Goal: Check status: Check status

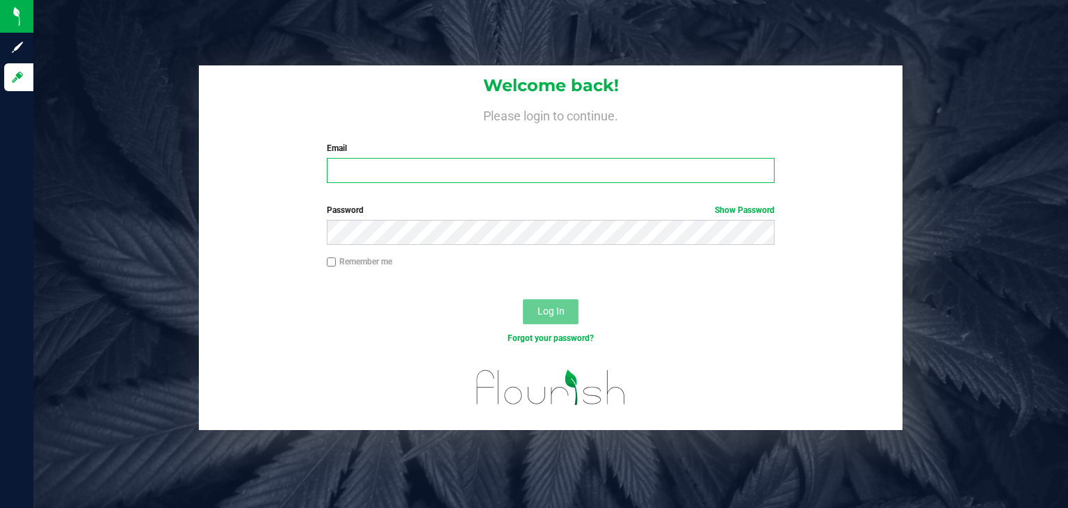
type input "[PERSON_NAME][EMAIL_ADDRESS][DOMAIN_NAME]"
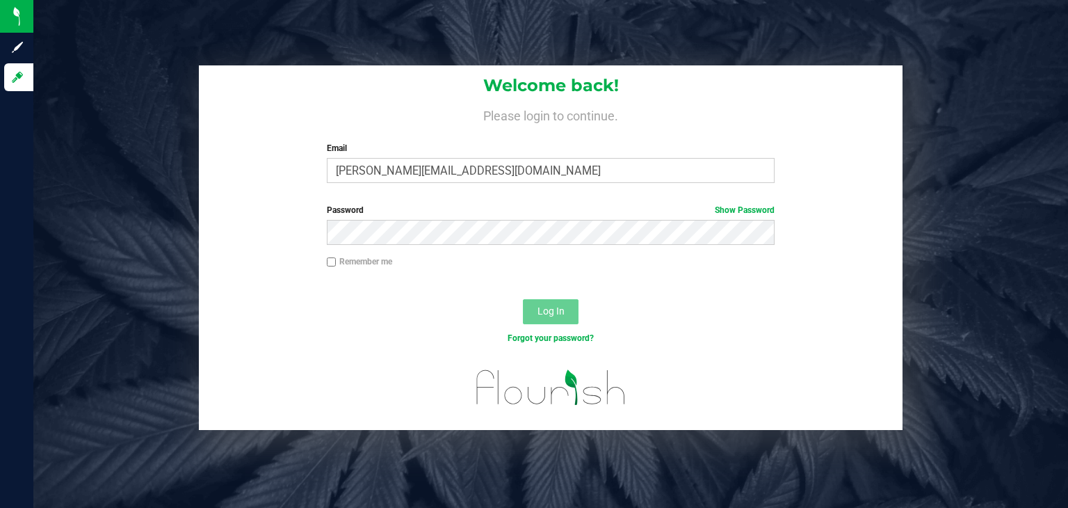
click at [562, 318] on button "Log In" at bounding box center [551, 311] width 56 height 25
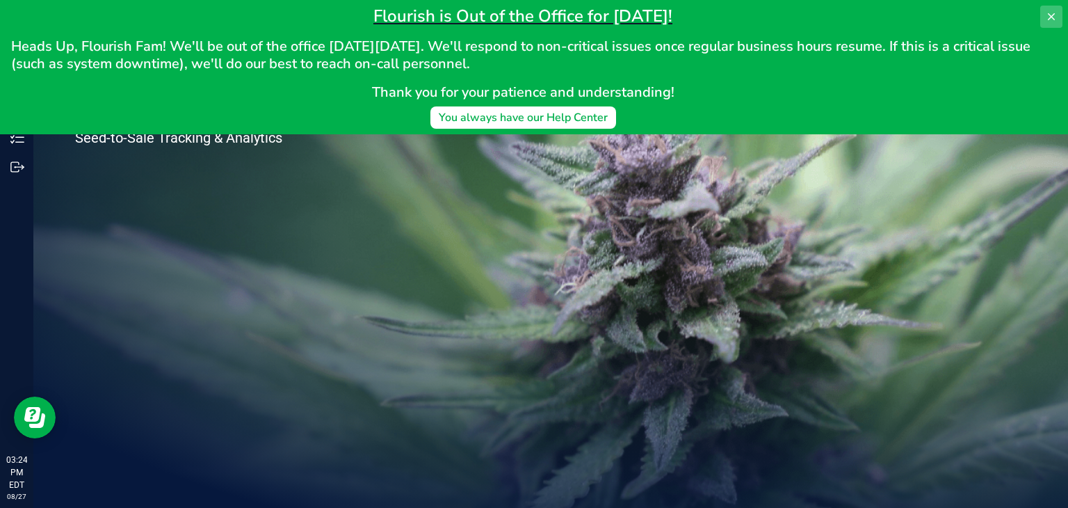
click at [1053, 13] on icon at bounding box center [1051, 16] width 11 height 11
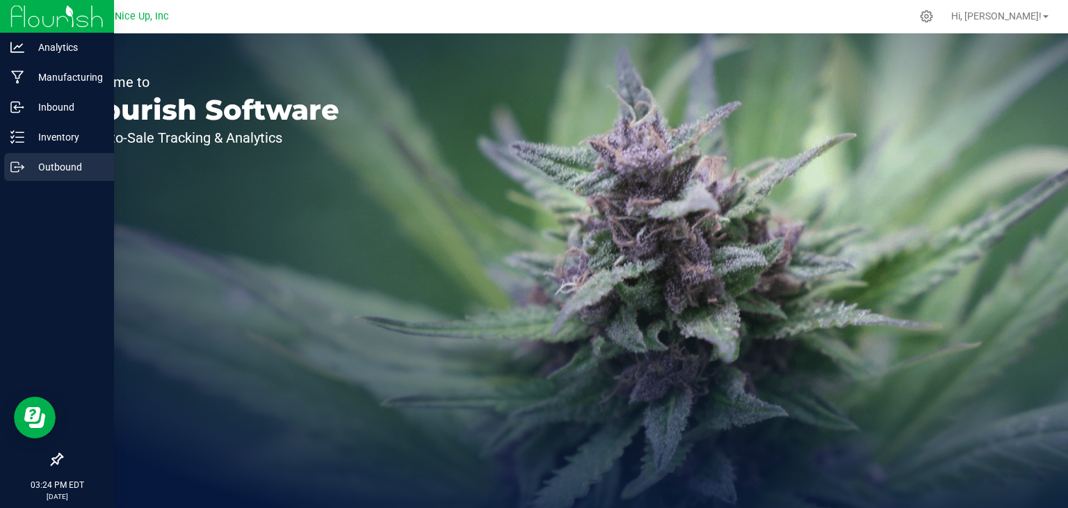
click at [26, 159] on p "Outbound" at bounding box center [65, 167] width 83 height 17
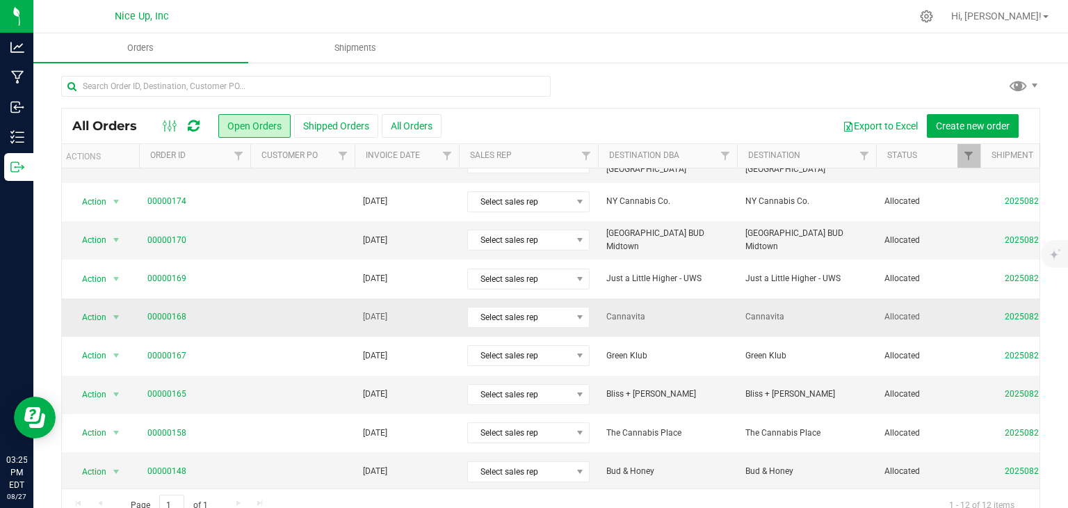
scroll to position [0, 6]
click at [336, 130] on button "Shipped Orders" at bounding box center [336, 126] width 84 height 24
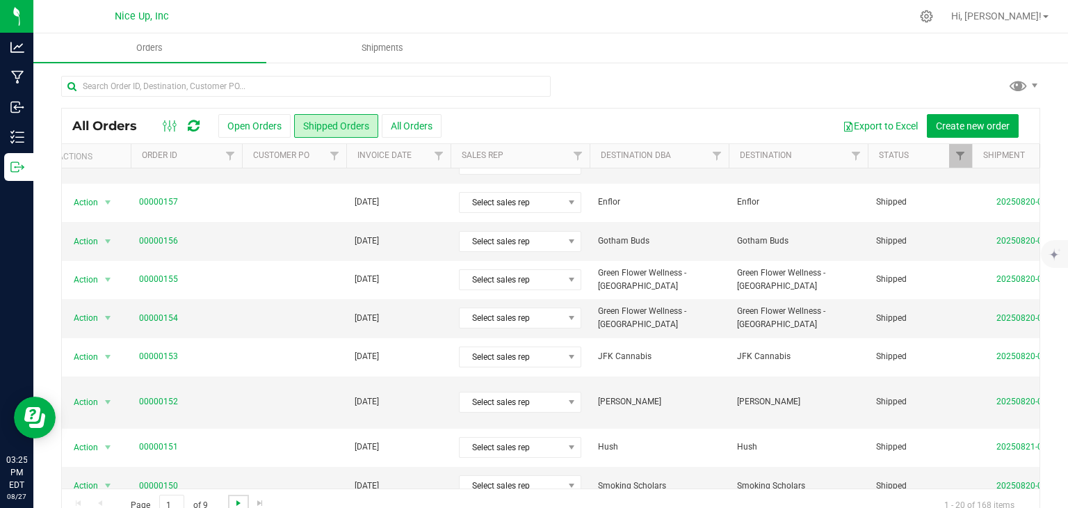
click at [239, 501] on span "Go to the next page" at bounding box center [238, 502] width 11 height 11
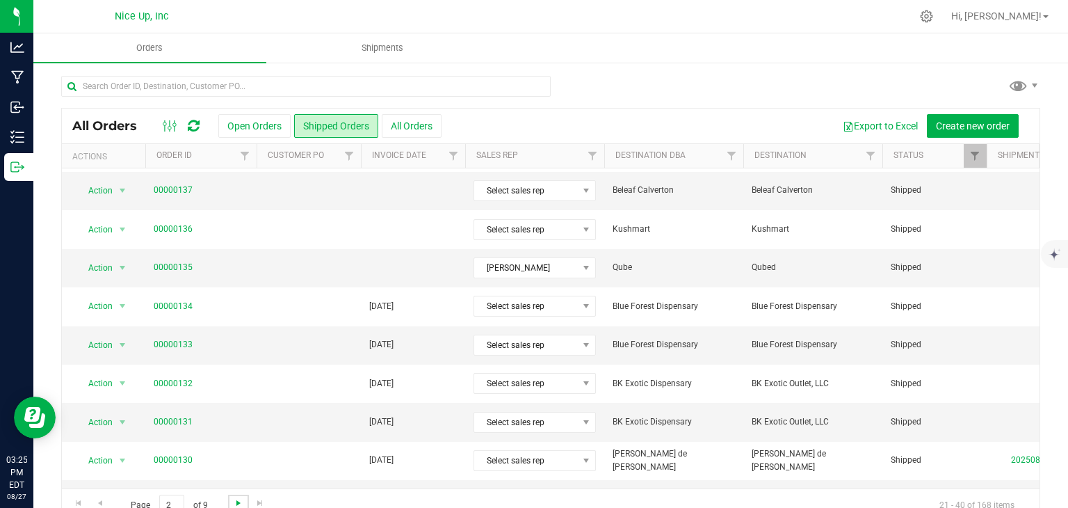
click at [233, 504] on span "Go to the next page" at bounding box center [238, 502] width 11 height 11
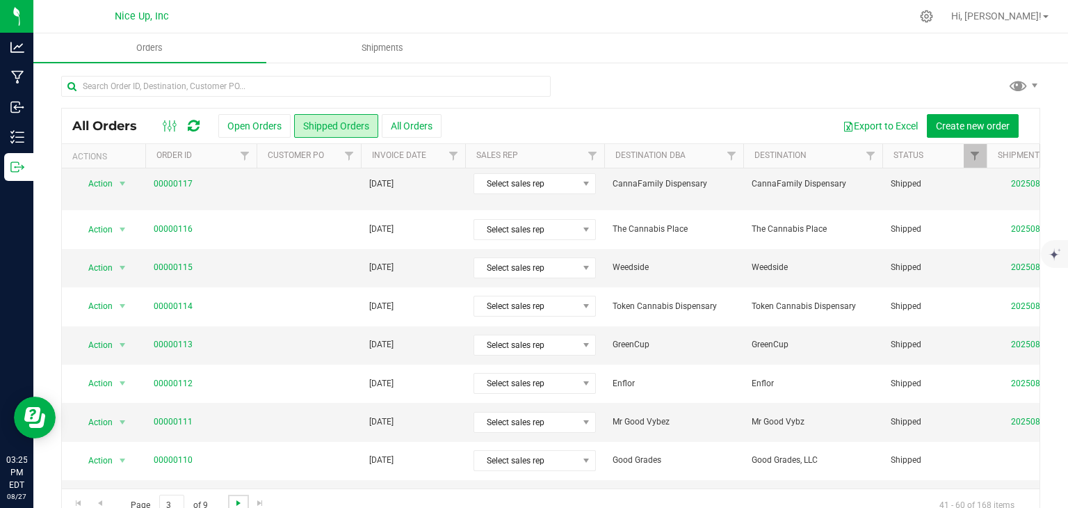
click at [238, 499] on span "Go to the next page" at bounding box center [238, 502] width 11 height 11
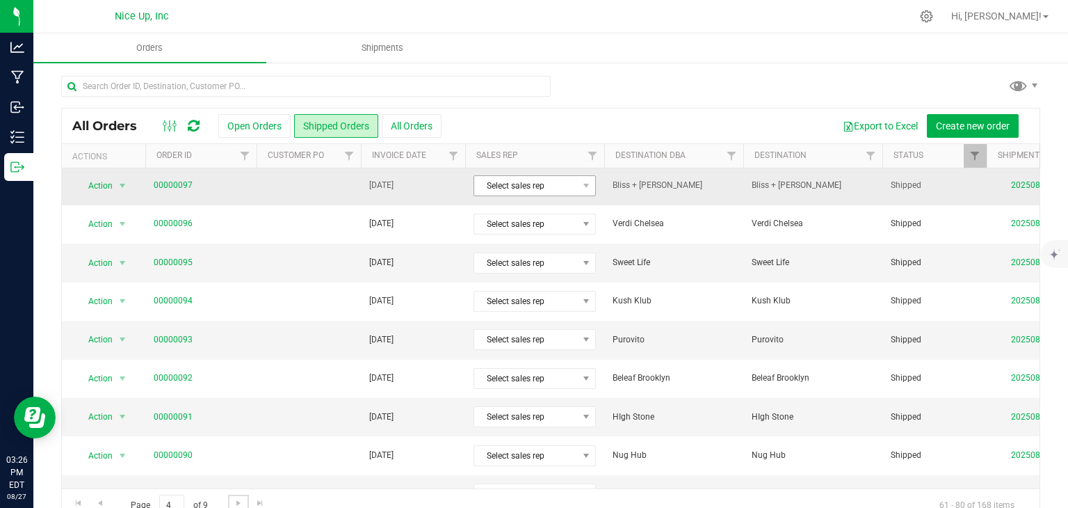
scroll to position [447, 0]
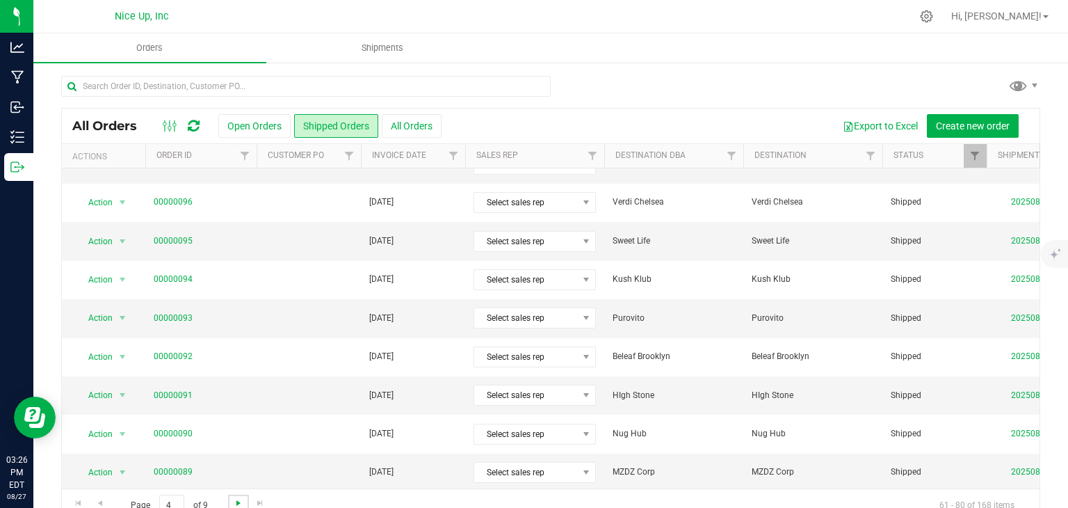
click at [241, 498] on span "Go to the next page" at bounding box center [238, 502] width 11 height 11
